Goal: Ask a question

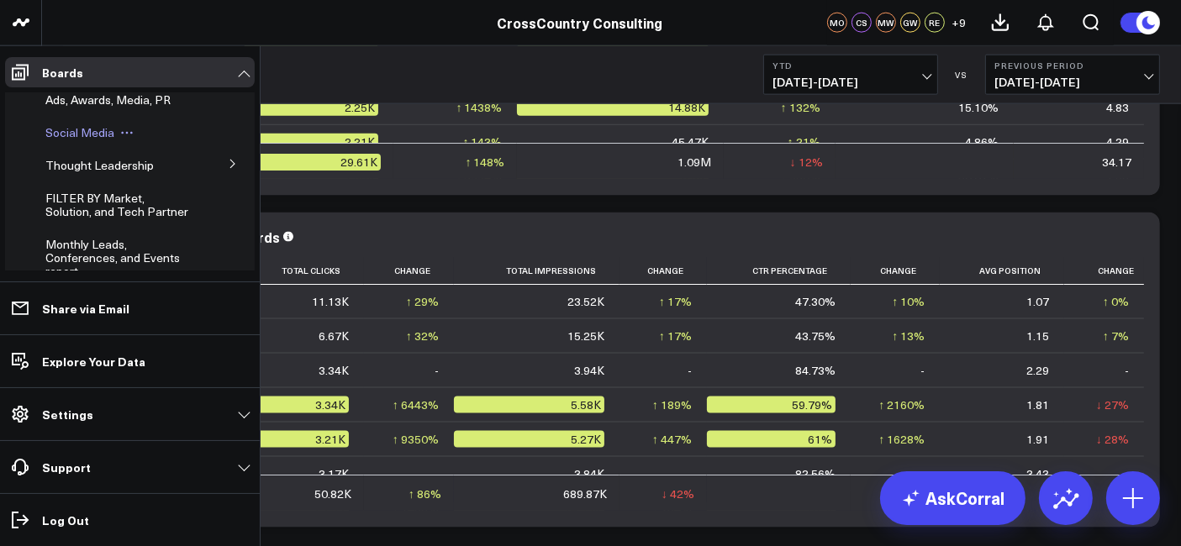
scroll to position [369, 0]
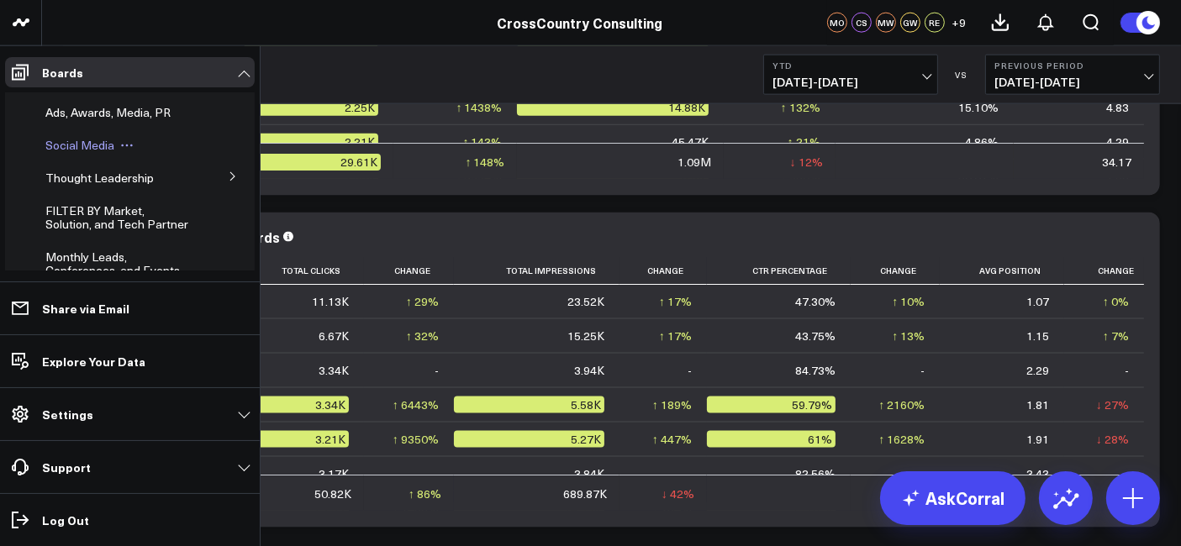
click at [79, 153] on span "Social Media" at bounding box center [79, 145] width 69 height 16
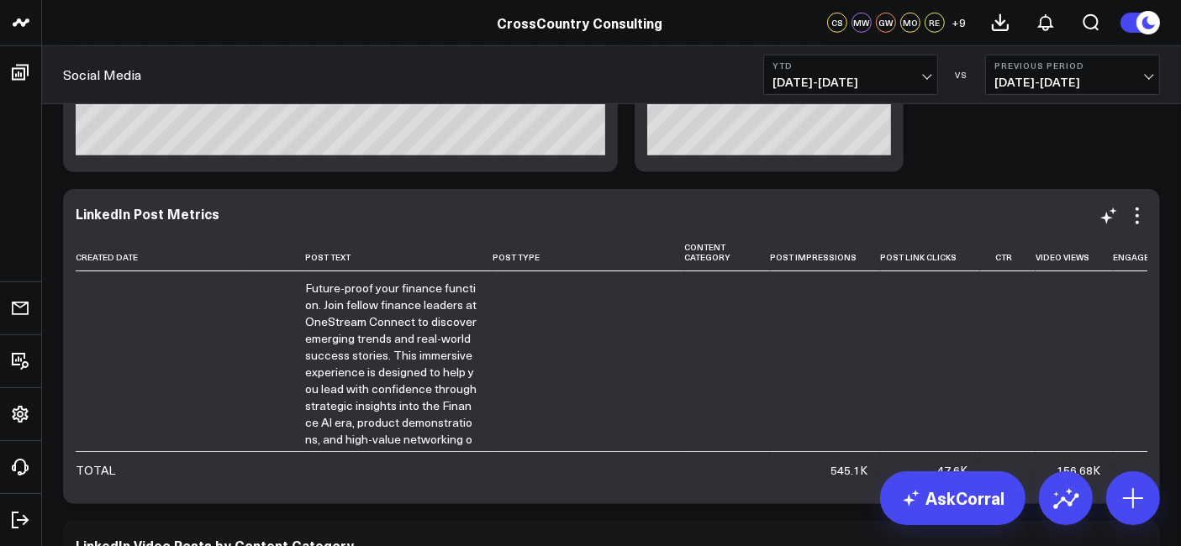
scroll to position [948, 0]
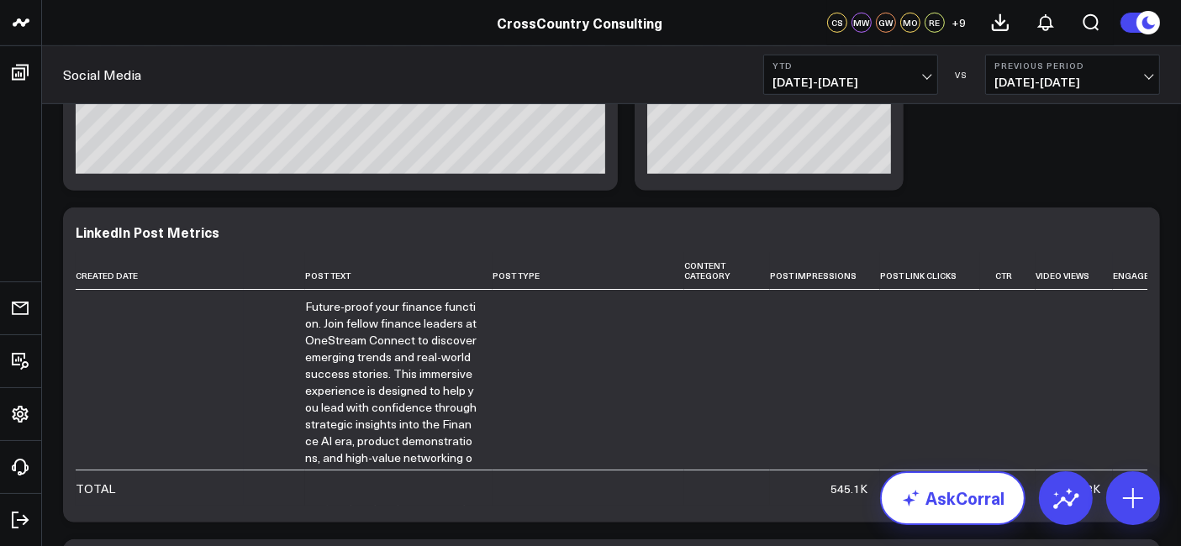
click at [930, 511] on link "AskCorral" at bounding box center [952, 498] width 145 height 54
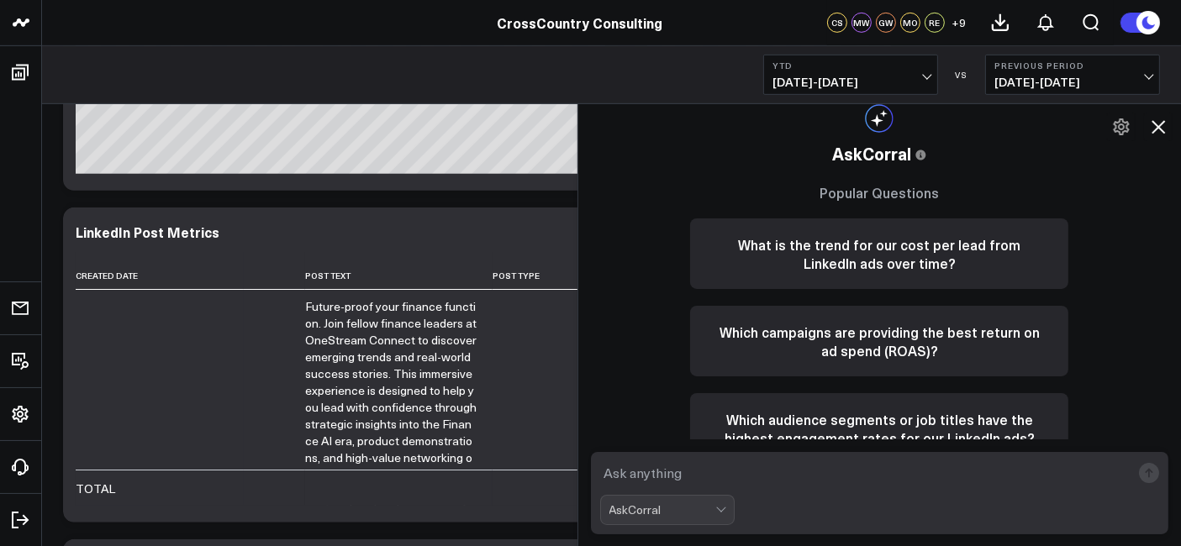
click at [779, 494] on form "AskCorral" at bounding box center [880, 493] width 578 height 82
click at [760, 481] on textarea at bounding box center [865, 473] width 531 height 30
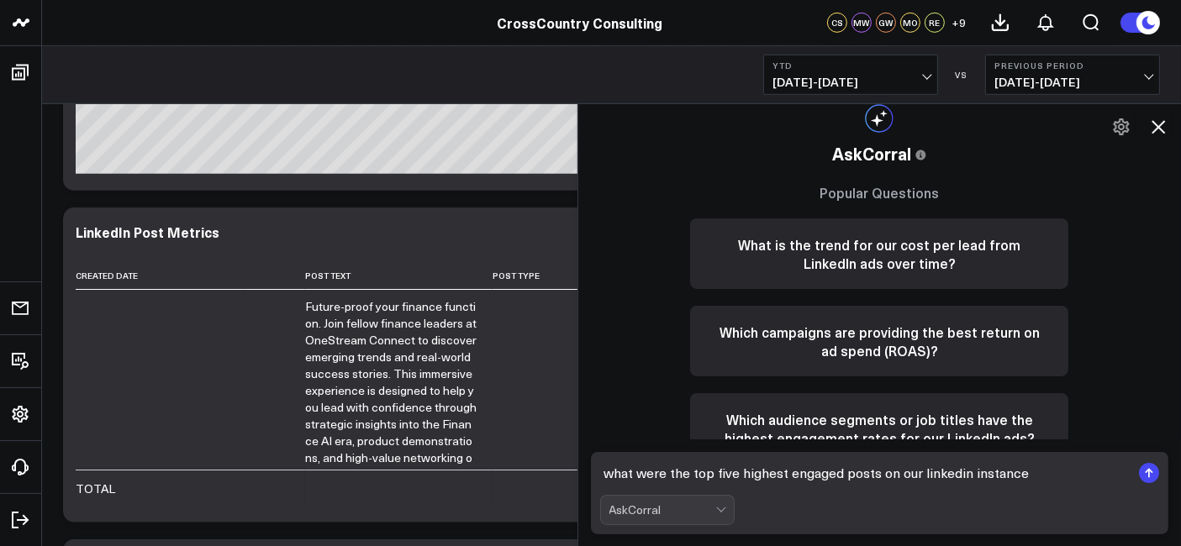
type textarea "what were the top five highest engaged posts on our LinkedIn instance"
click at [1042, 466] on textarea "what were the top five highest engaged posts on our LinkedIn instance" at bounding box center [865, 473] width 531 height 30
